Goal: Transaction & Acquisition: Book appointment/travel/reservation

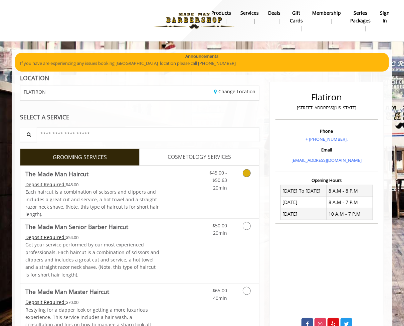
click at [226, 195] on div "$45.00 - $50.63 20min" at bounding box center [229, 192] width 60 height 52
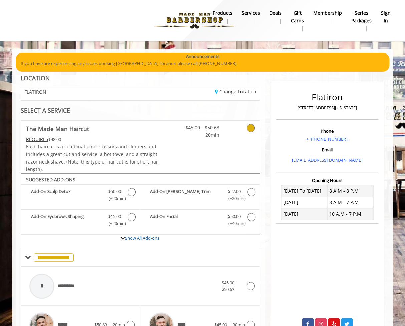
click at [251, 125] on icon at bounding box center [251, 128] width 8 height 8
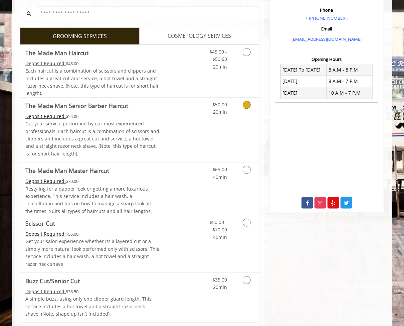
scroll to position [134, 0]
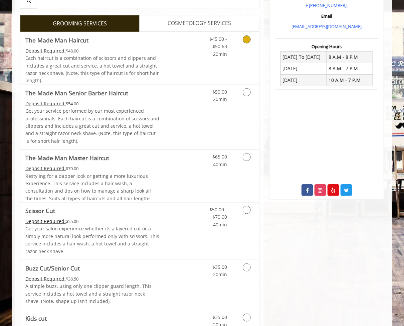
click at [238, 43] on link "Grooming services" at bounding box center [245, 45] width 17 height 26
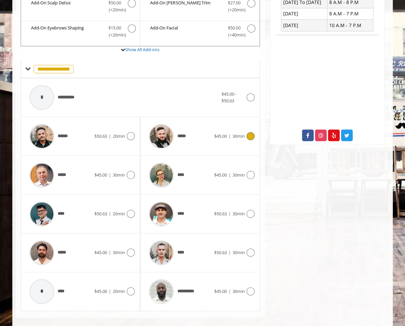
scroll to position [195, 0]
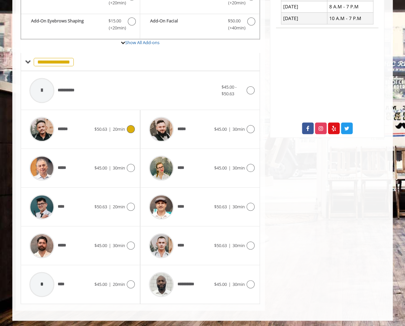
click at [44, 133] on img at bounding box center [41, 129] width 25 height 25
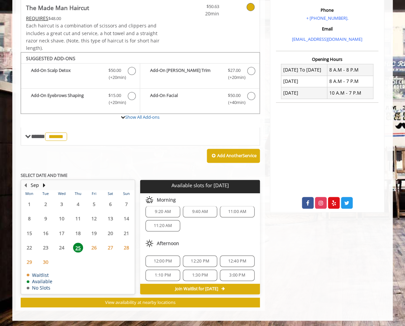
scroll to position [8, 0]
click at [97, 247] on span "26" at bounding box center [94, 247] width 10 height 10
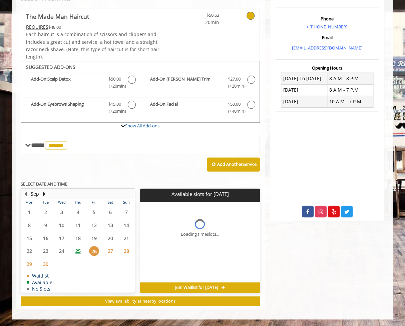
scroll to position [0, 0]
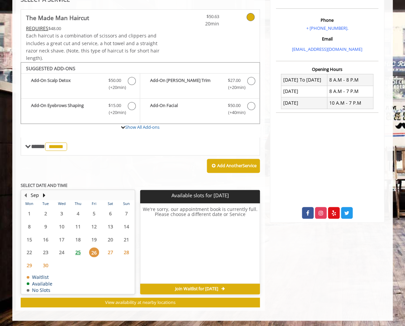
click at [110, 251] on span "27" at bounding box center [111, 252] width 10 height 10
click at [128, 252] on span "28" at bounding box center [127, 252] width 10 height 10
click at [43, 194] on button "Next Month" at bounding box center [43, 194] width 5 height 7
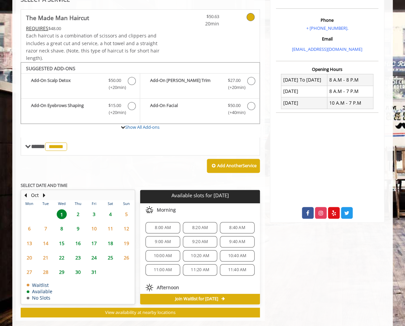
scroll to position [121, 0]
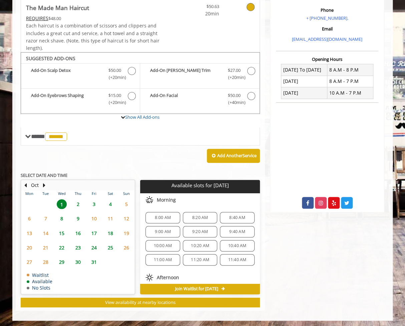
drag, startPoint x: 78, startPoint y: 203, endPoint x: 84, endPoint y: 203, distance: 5.4
click at [78, 203] on span "2" at bounding box center [78, 204] width 10 height 10
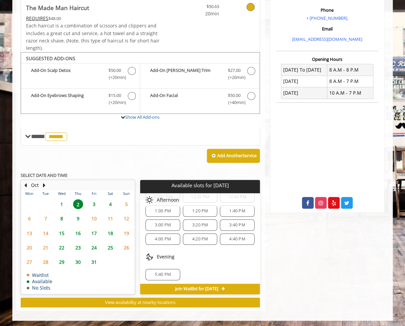
scroll to position [99, 0]
click at [168, 273] on span "5:40 PM" at bounding box center [163, 273] width 16 height 5
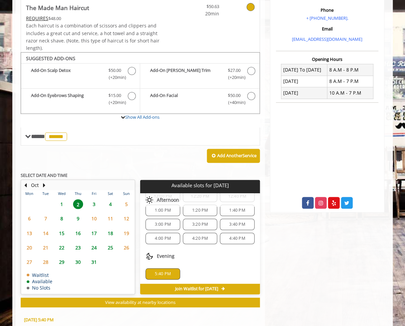
scroll to position [241, 0]
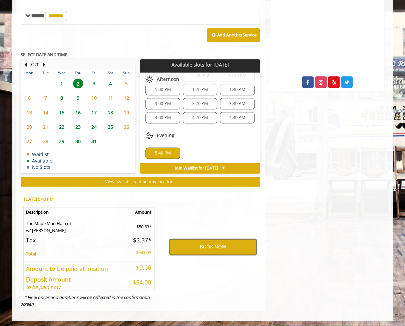
click at [186, 246] on button "BOOK NOW" at bounding box center [213, 246] width 87 height 15
